Goal: Task Accomplishment & Management: Manage account settings

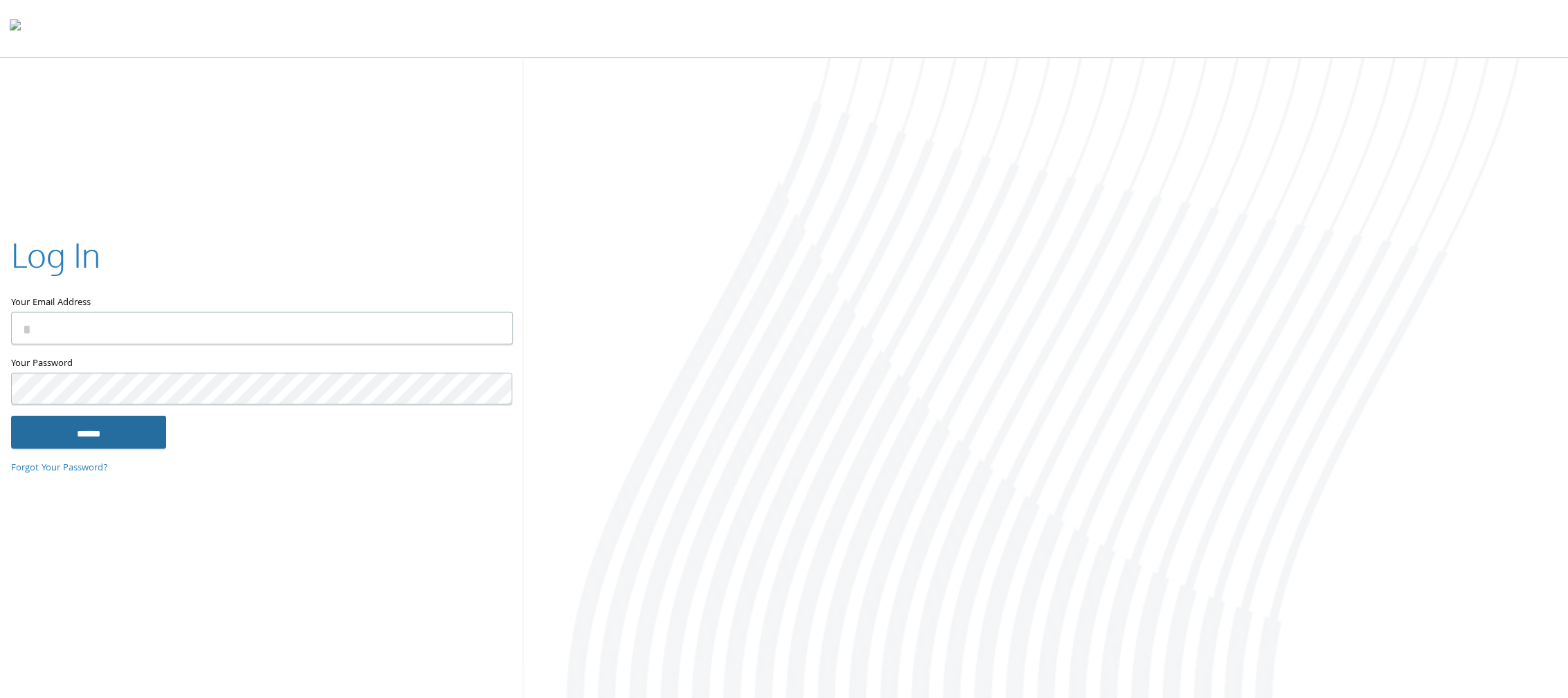
type input "**********"
click at [76, 439] on input "******" at bounding box center [88, 433] width 155 height 34
type input "**********"
click at [115, 426] on input "******" at bounding box center [88, 433] width 155 height 34
